Goal: Task Accomplishment & Management: Complete application form

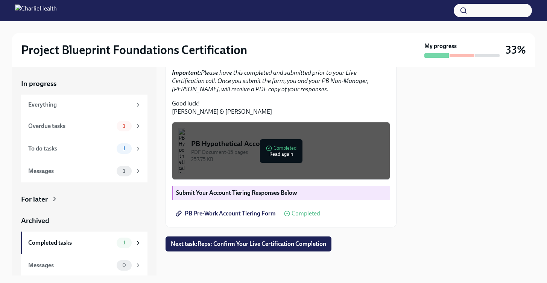
scroll to position [1, 0]
click at [276, 245] on span "Next task : Reps: Confirm Your Live Certification Completion" at bounding box center [248, 245] width 155 height 8
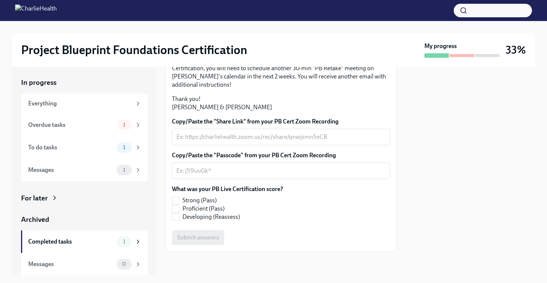
scroll to position [158, 0]
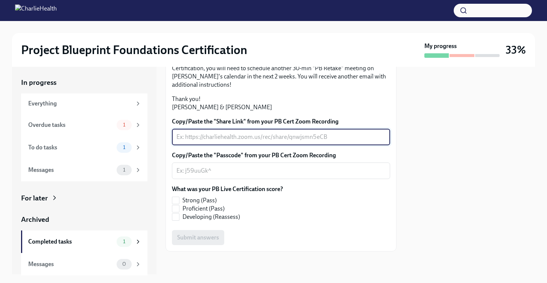
click at [289, 142] on textarea "Copy/Paste the "Share Link" from your PB Cert Zoom Recording" at bounding box center [280, 137] width 209 height 9
type textarea "n/a"
click at [339, 179] on div "x ​" at bounding box center [281, 171] width 218 height 17
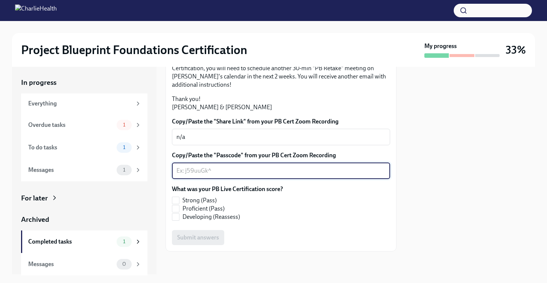
scroll to position [197, 0]
click at [176, 210] on input "Proficient (Pass)" at bounding box center [175, 209] width 7 height 7
checkbox input "true"
click at [233, 172] on textarea "Copy/Paste the "Passcode" from your PB Cert Zoom Recording" at bounding box center [280, 171] width 209 height 9
type textarea "n/a"
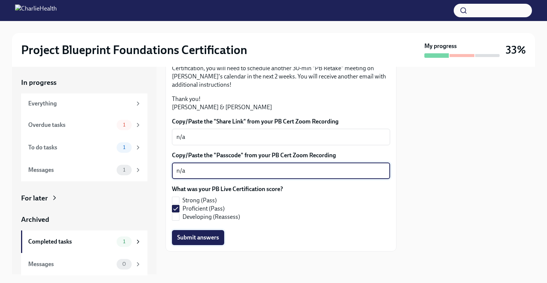
click at [200, 235] on span "Submit answers" at bounding box center [198, 238] width 42 height 8
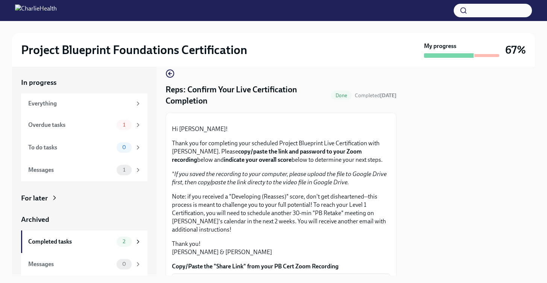
scroll to position [0, 0]
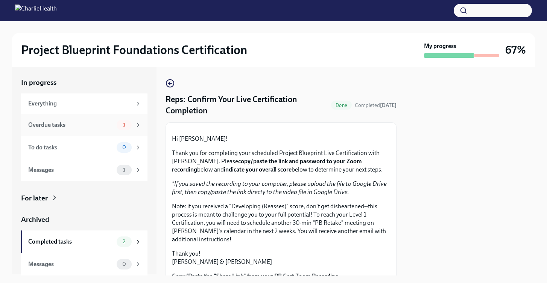
click at [93, 128] on div "Overdue tasks" at bounding box center [70, 125] width 85 height 8
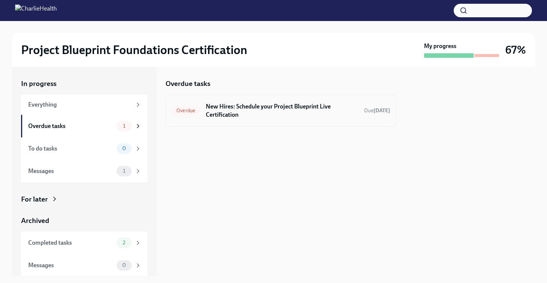
click at [266, 113] on h6 "New Hires: Schedule your Project Blueprint Live Certification" at bounding box center [282, 111] width 152 height 17
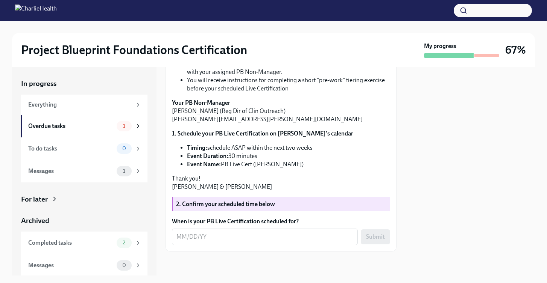
scroll to position [266, 0]
click at [224, 234] on textarea "When is your PB Live Certification scheduled for?" at bounding box center [264, 237] width 177 height 9
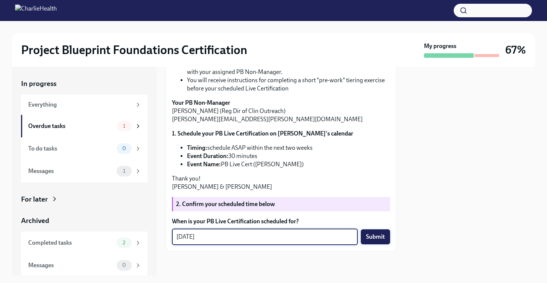
type textarea "[DATE]"
click at [387, 240] on button "Submit" at bounding box center [375, 237] width 29 height 15
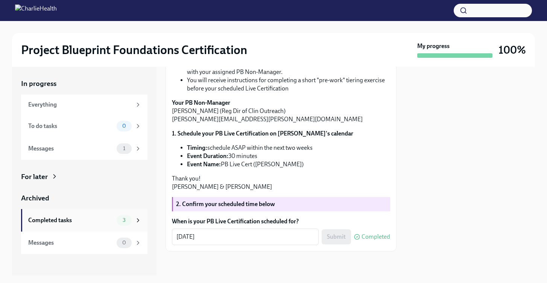
click at [115, 221] on div "Completed tasks 3" at bounding box center [84, 220] width 113 height 11
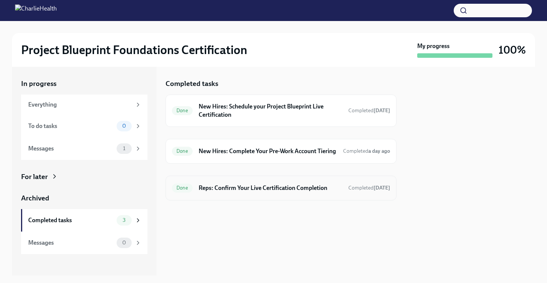
click at [251, 192] on h6 "Reps: Confirm Your Live Certification Completion" at bounding box center [270, 188] width 144 height 8
